Goal: Task Accomplishment & Management: Manage account settings

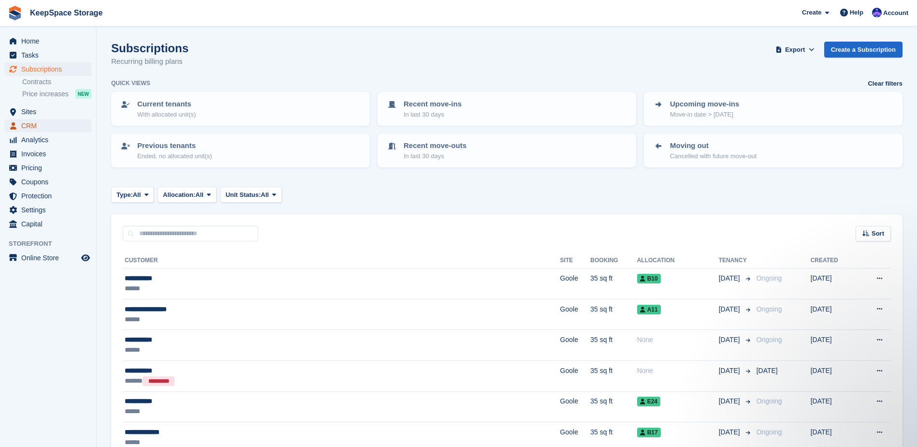
click at [49, 119] on span "CRM" at bounding box center [50, 126] width 58 height 14
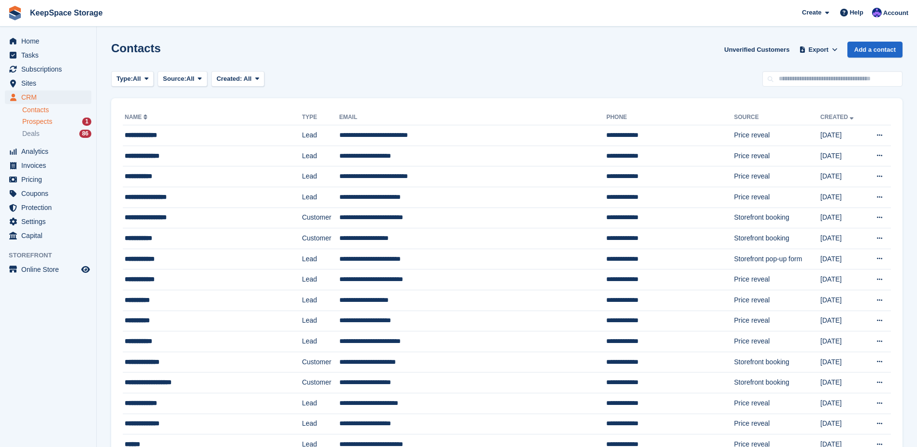
click at [52, 124] on div "Prospects 1" at bounding box center [56, 121] width 69 height 9
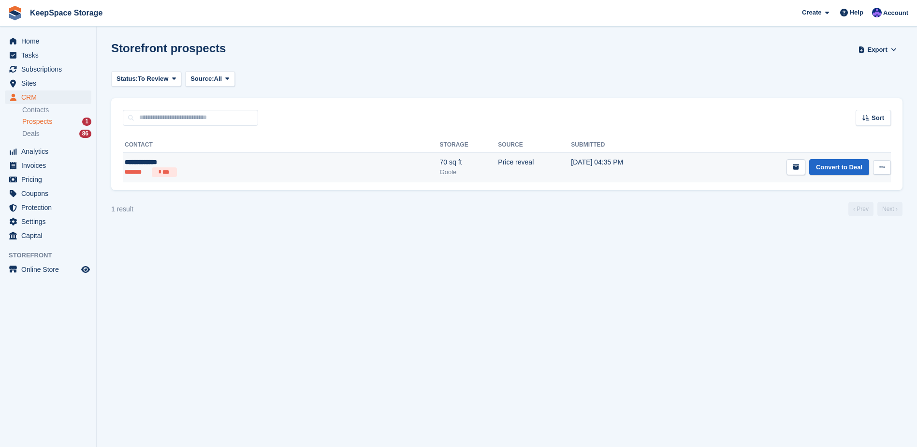
click at [236, 168] on ul "******* ***" at bounding box center [201, 172] width 153 height 10
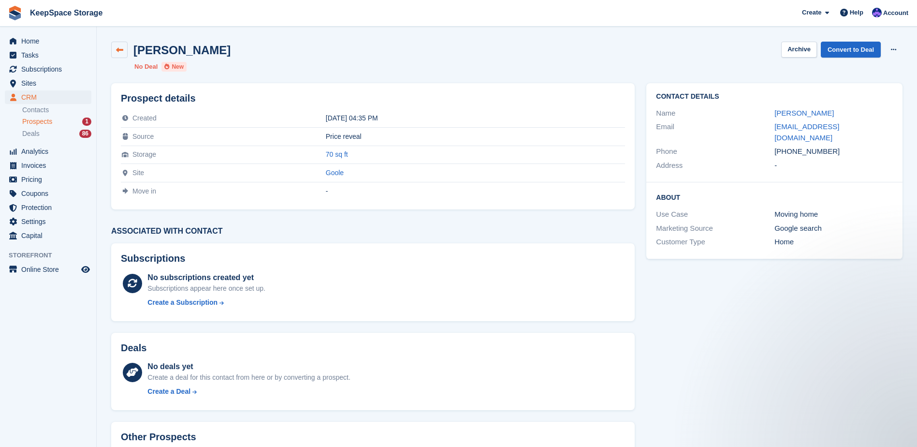
click at [117, 47] on icon at bounding box center [119, 49] width 7 height 7
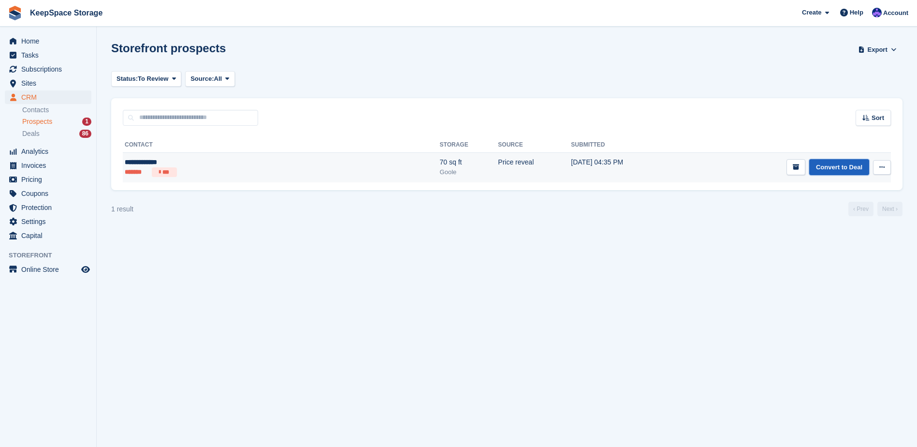
click at [834, 165] on link "Convert to Deal" at bounding box center [840, 167] width 60 height 16
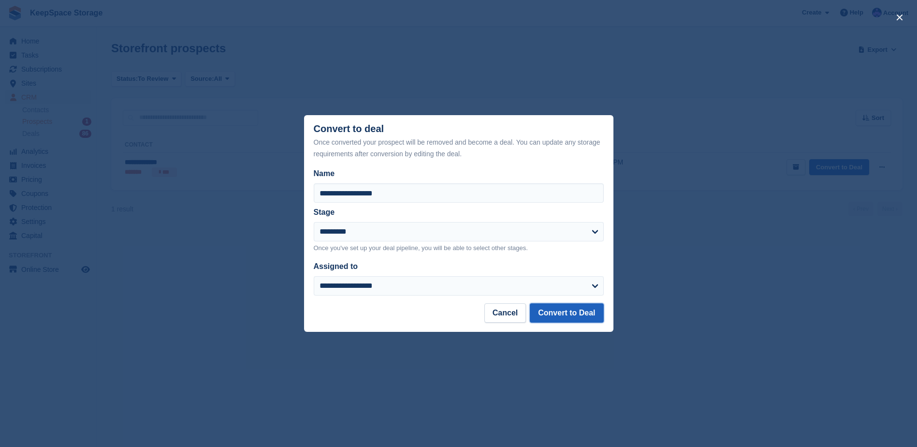
click at [594, 313] on button "Convert to Deal" at bounding box center [567, 312] width 74 height 19
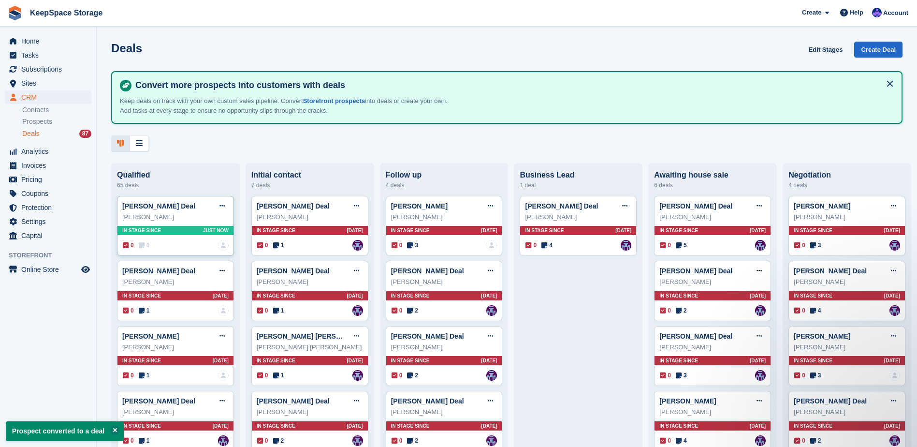
click at [187, 245] on div "0 0 No one is assigned to this deal" at bounding box center [176, 245] width 106 height 11
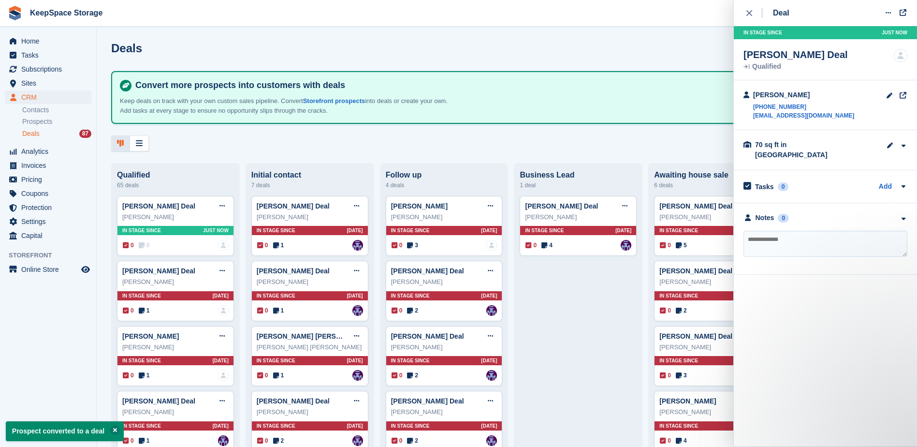
click at [784, 231] on textarea at bounding box center [826, 244] width 164 height 26
type textarea "**********"
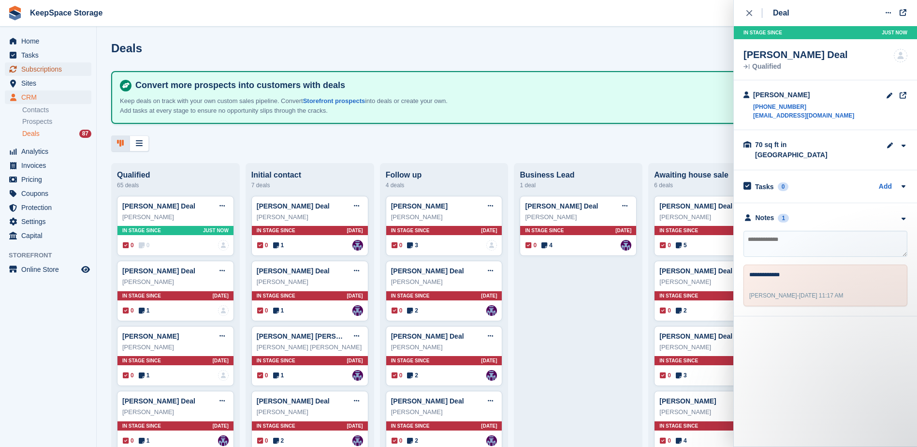
click at [53, 74] on span "Subscriptions" at bounding box center [50, 69] width 58 height 14
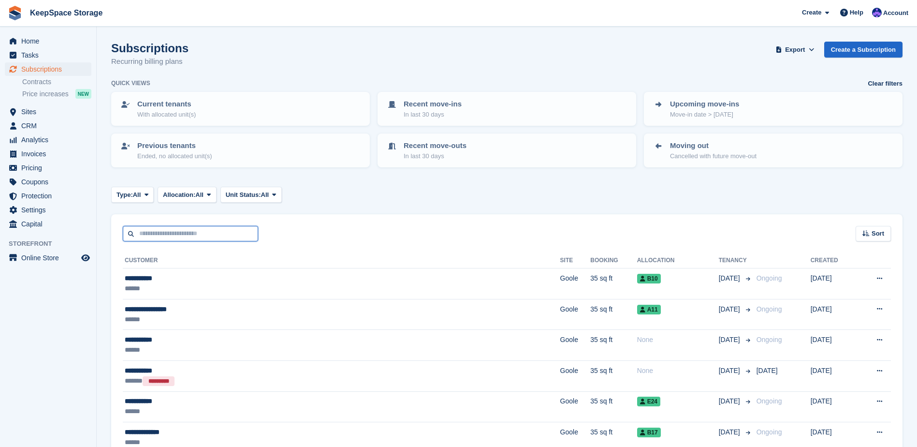
click at [177, 240] on input "text" at bounding box center [190, 234] width 135 height 16
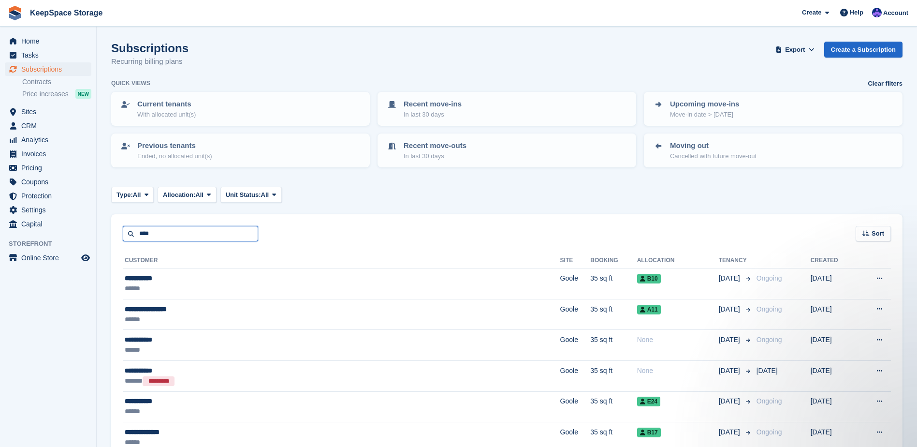
type input "****"
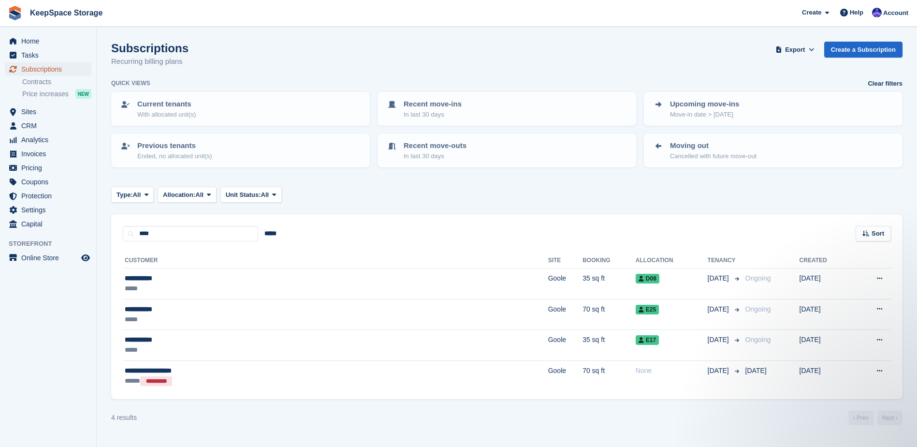
click at [77, 73] on span "Subscriptions" at bounding box center [50, 69] width 58 height 14
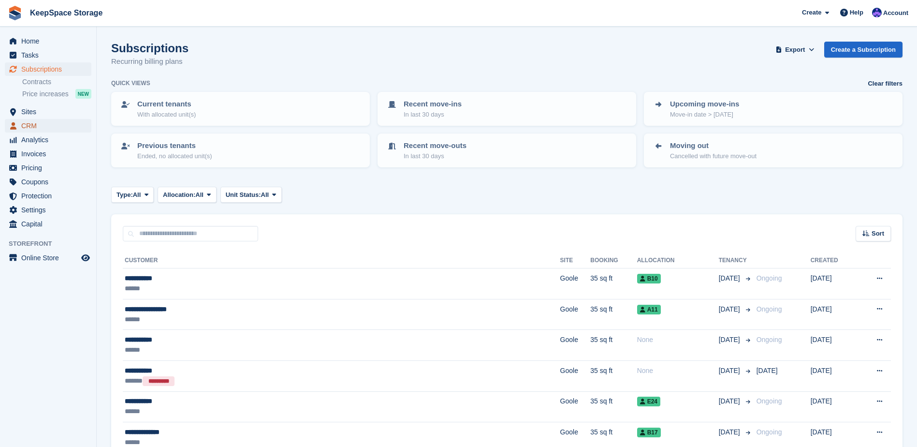
click at [46, 124] on span "CRM" at bounding box center [50, 126] width 58 height 14
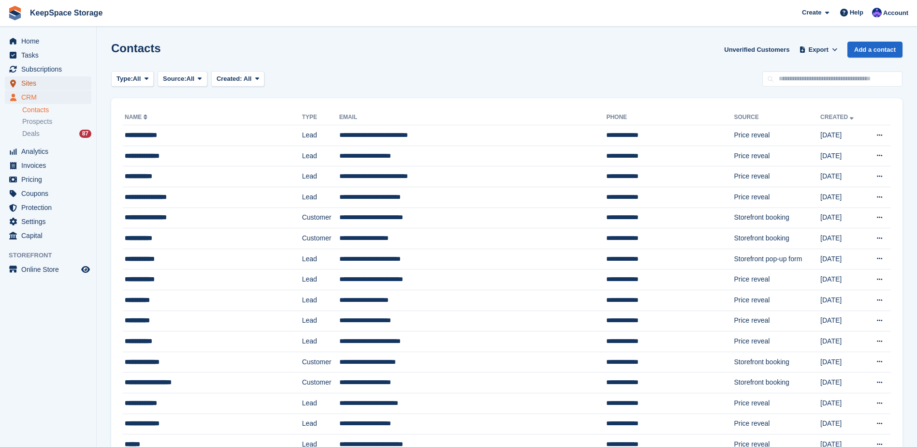
click at [38, 78] on span "Sites" at bounding box center [50, 83] width 58 height 14
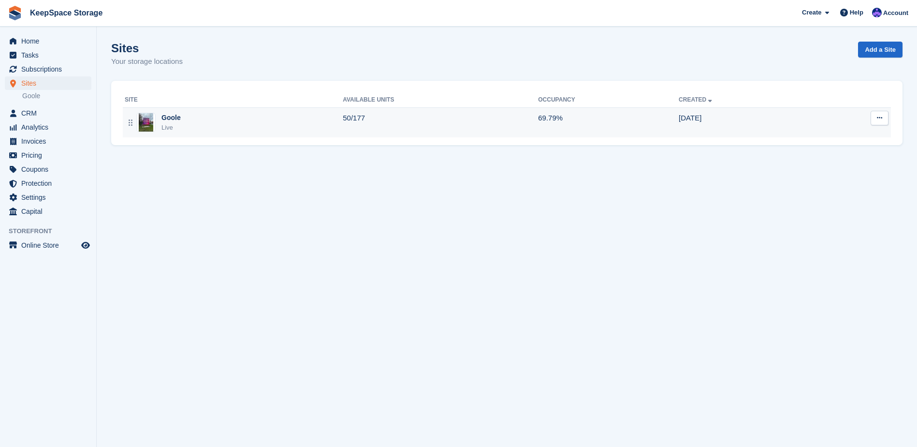
click at [455, 132] on td "50/177" at bounding box center [440, 122] width 195 height 30
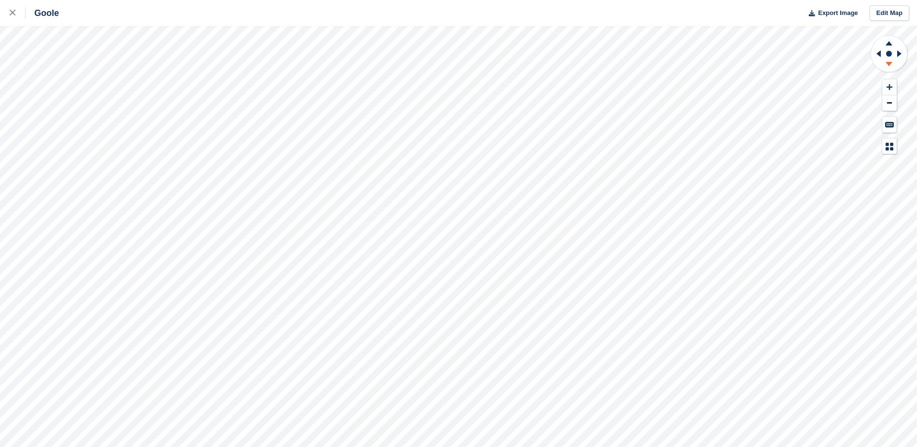
click at [889, 63] on icon at bounding box center [889, 64] width 7 height 4
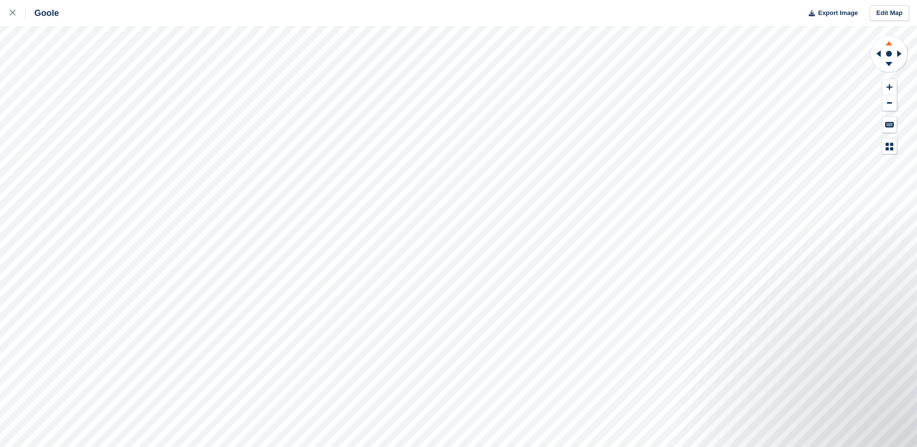
click at [889, 37] on icon at bounding box center [889, 42] width 25 height 12
click at [889, 65] on g at bounding box center [889, 65] width 25 height 12
click at [891, 68] on icon at bounding box center [889, 65] width 25 height 12
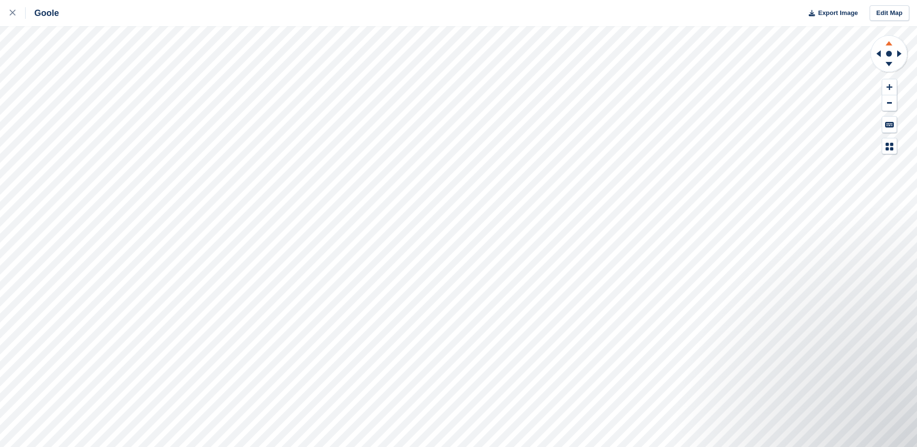
click at [890, 44] on icon at bounding box center [889, 43] width 7 height 4
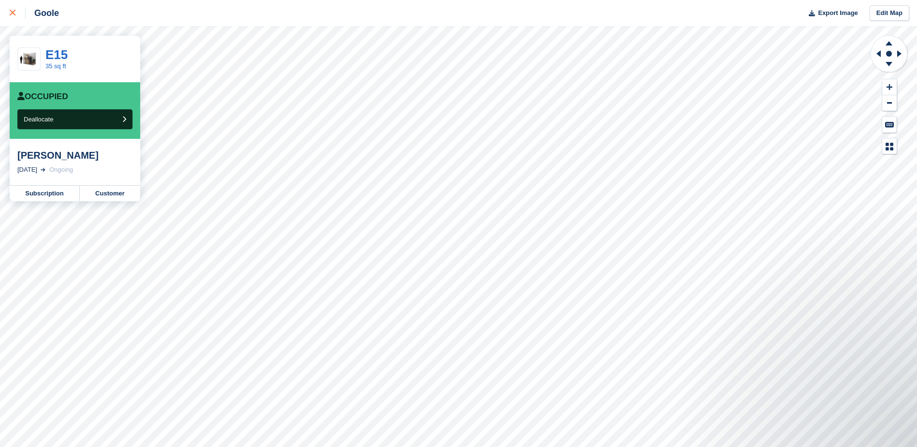
click at [11, 13] on icon at bounding box center [13, 13] width 6 height 6
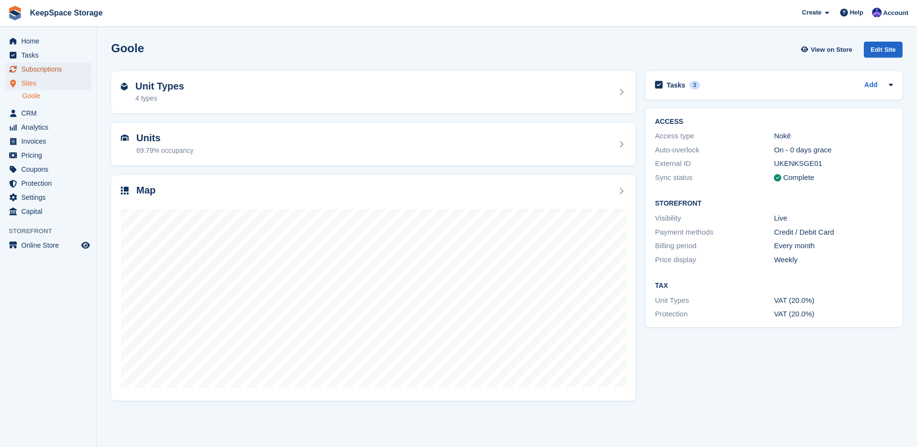
click at [61, 69] on span "Subscriptions" at bounding box center [50, 69] width 58 height 14
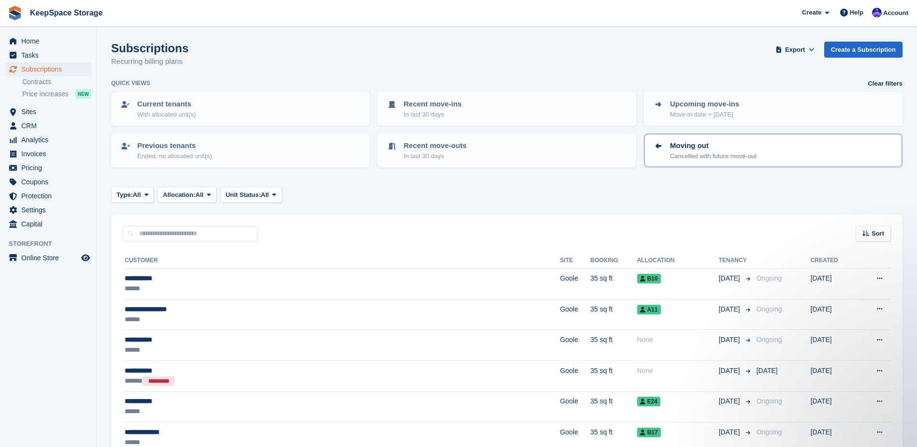
click at [756, 145] on p "Moving out" at bounding box center [713, 145] width 87 height 11
